Goal: Task Accomplishment & Management: Use online tool/utility

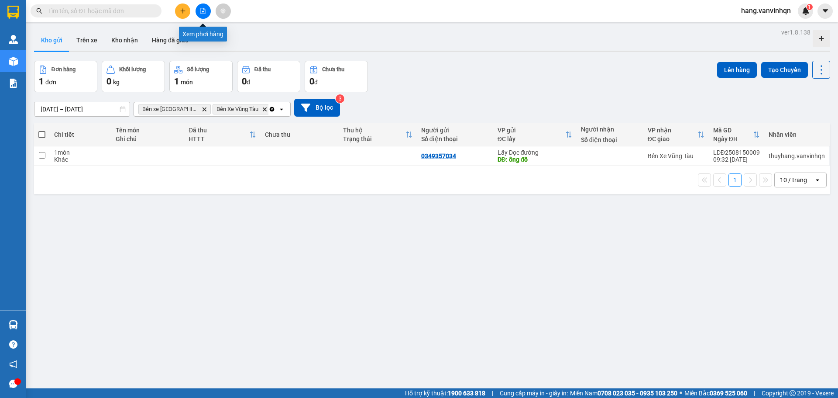
click at [205, 12] on icon "file-add" at bounding box center [203, 11] width 6 height 6
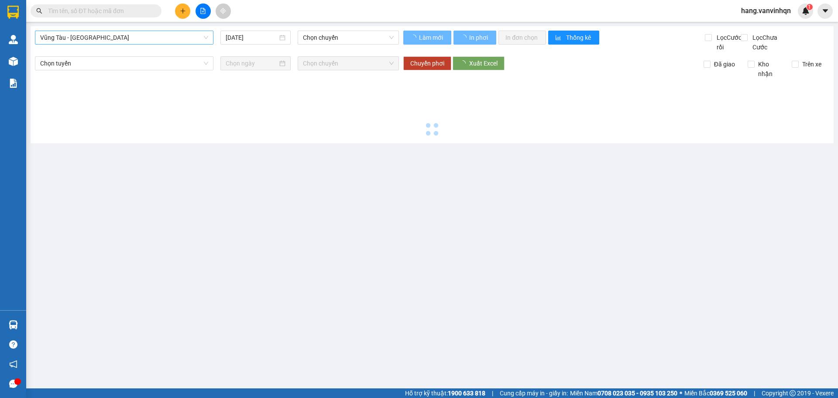
click at [112, 40] on span "Vũng Tàu - [GEOGRAPHIC_DATA]" at bounding box center [124, 37] width 168 height 13
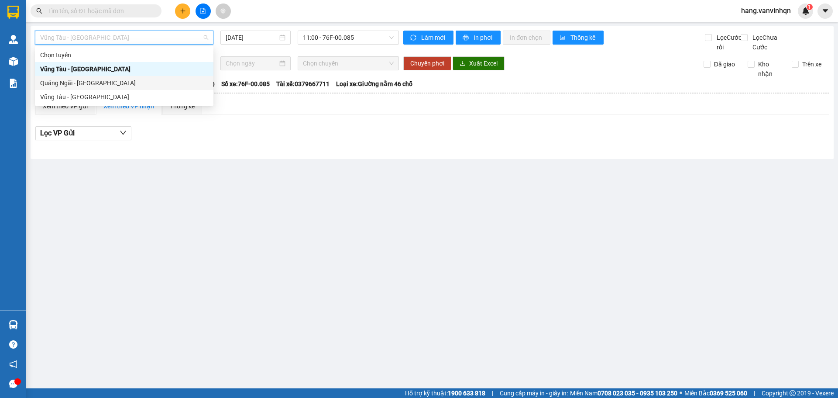
drag, startPoint x: 78, startPoint y: 84, endPoint x: 313, endPoint y: 38, distance: 238.9
click at [78, 84] on div "Quảng Ngãi - [GEOGRAPHIC_DATA]" at bounding box center [124, 83] width 168 height 10
type input "[DATE]"
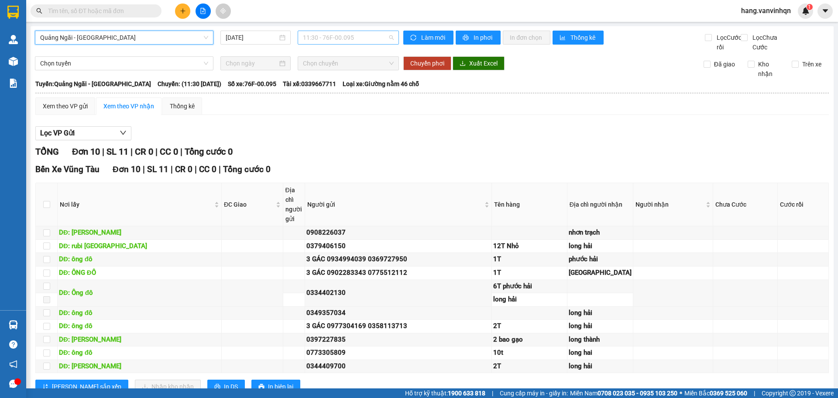
click at [371, 42] on span "11:30 - 76F-00.095" at bounding box center [348, 37] width 91 height 13
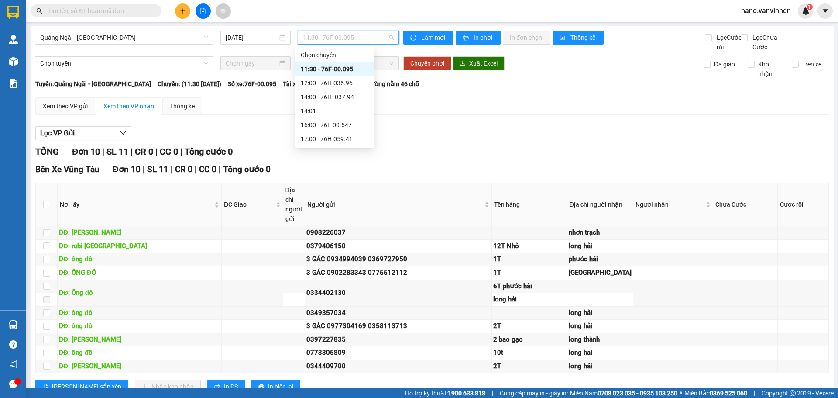
click at [337, 70] on div "11:30 - 76F-00.095" at bounding box center [335, 69] width 68 height 10
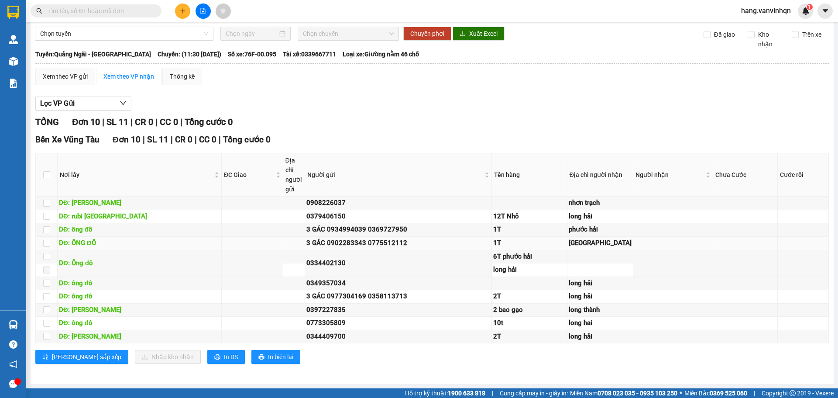
scroll to position [132, 0]
click at [50, 153] on th at bounding box center [47, 174] width 22 height 43
click at [49, 171] on input "checkbox" at bounding box center [46, 174] width 7 height 7
checkbox input "true"
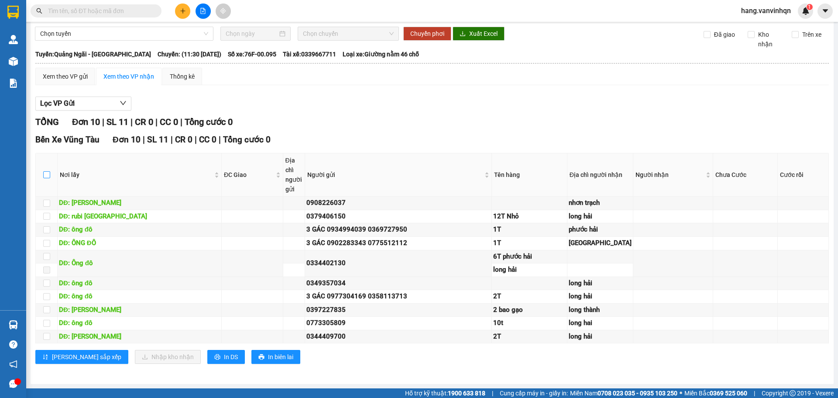
checkbox input "true"
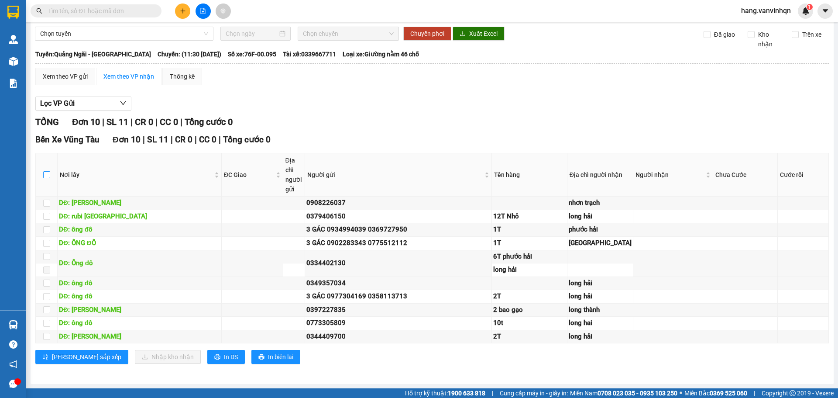
checkbox input "true"
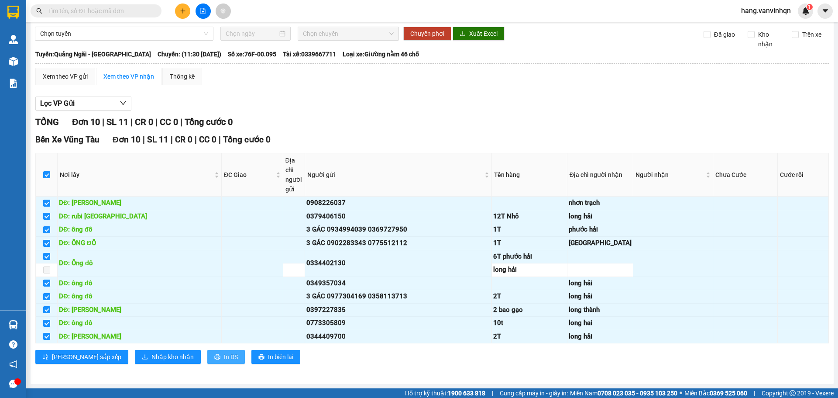
click at [224, 354] on span "In DS" at bounding box center [231, 357] width 14 height 10
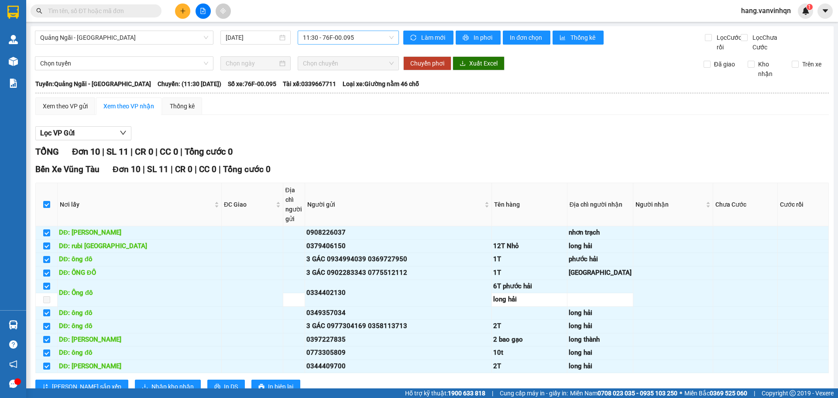
click at [374, 38] on span "11:30 - 76F-00.095" at bounding box center [348, 37] width 91 height 13
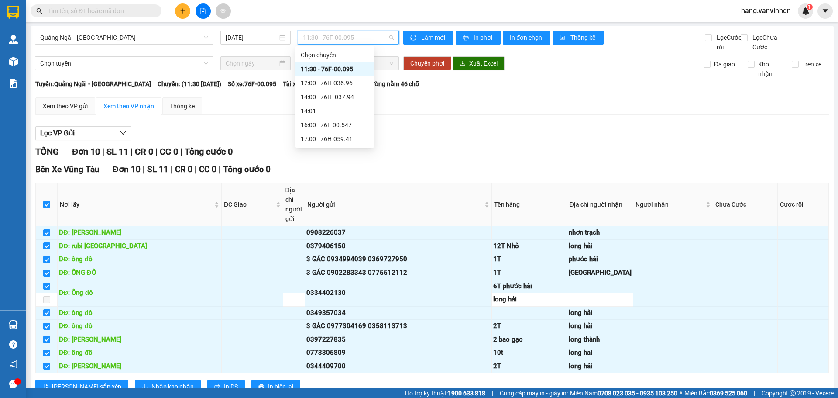
click at [351, 63] on div "11:30 - 76F-00.095" at bounding box center [335, 69] width 79 height 14
